Goal: Navigation & Orientation: Find specific page/section

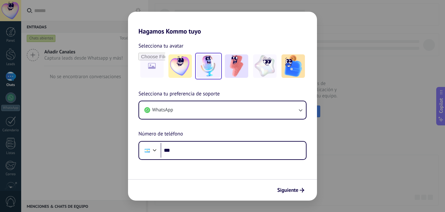
click at [210, 70] on img at bounding box center [208, 65] width 23 height 23
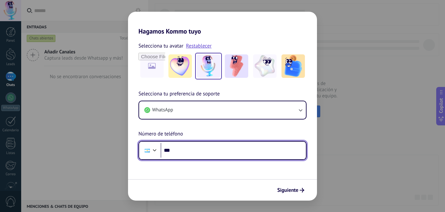
click at [184, 145] on input "***" at bounding box center [233, 150] width 145 height 15
